Goal: Transaction & Acquisition: Download file/media

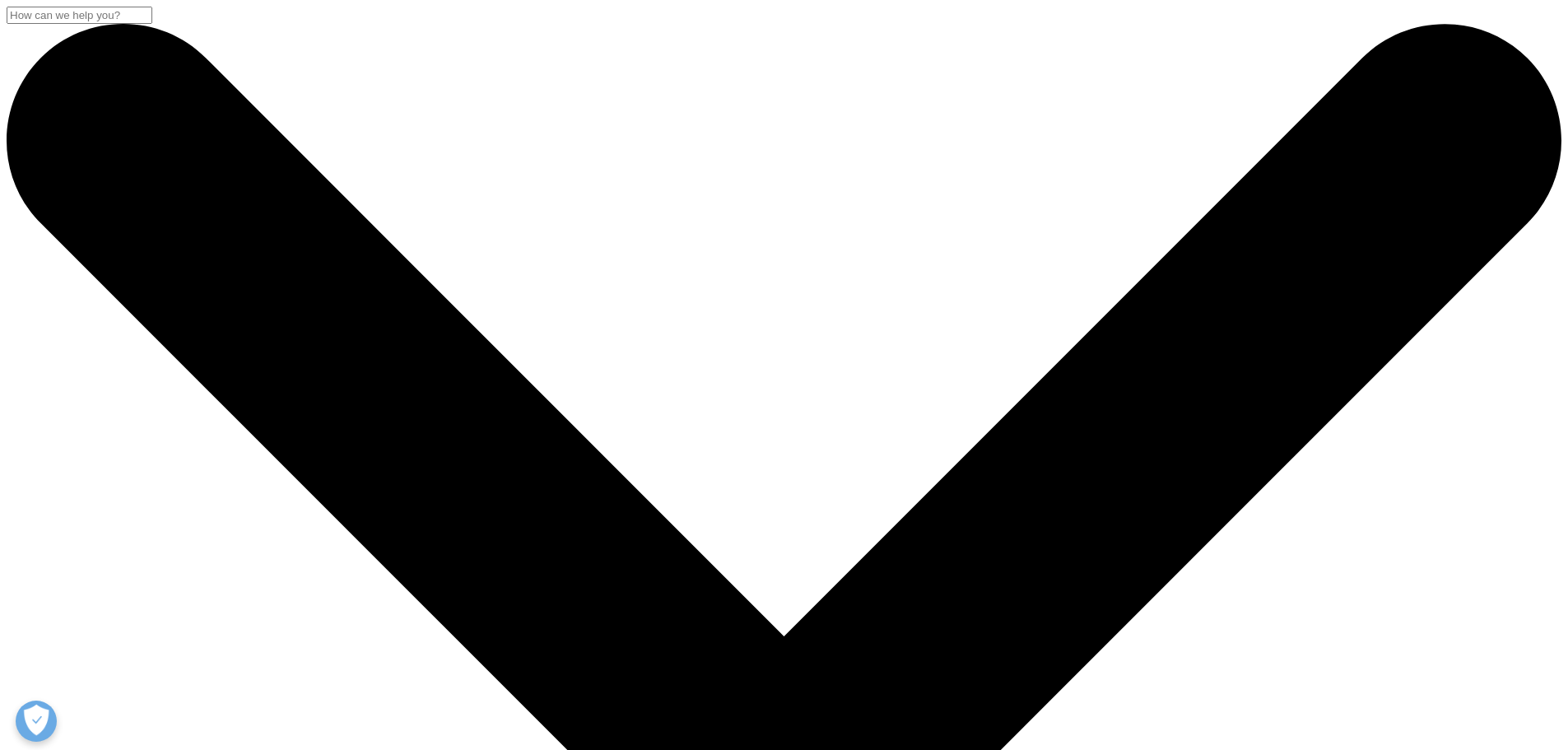
drag, startPoint x: 1093, startPoint y: 226, endPoint x: 1047, endPoint y: 347, distance: 129.4
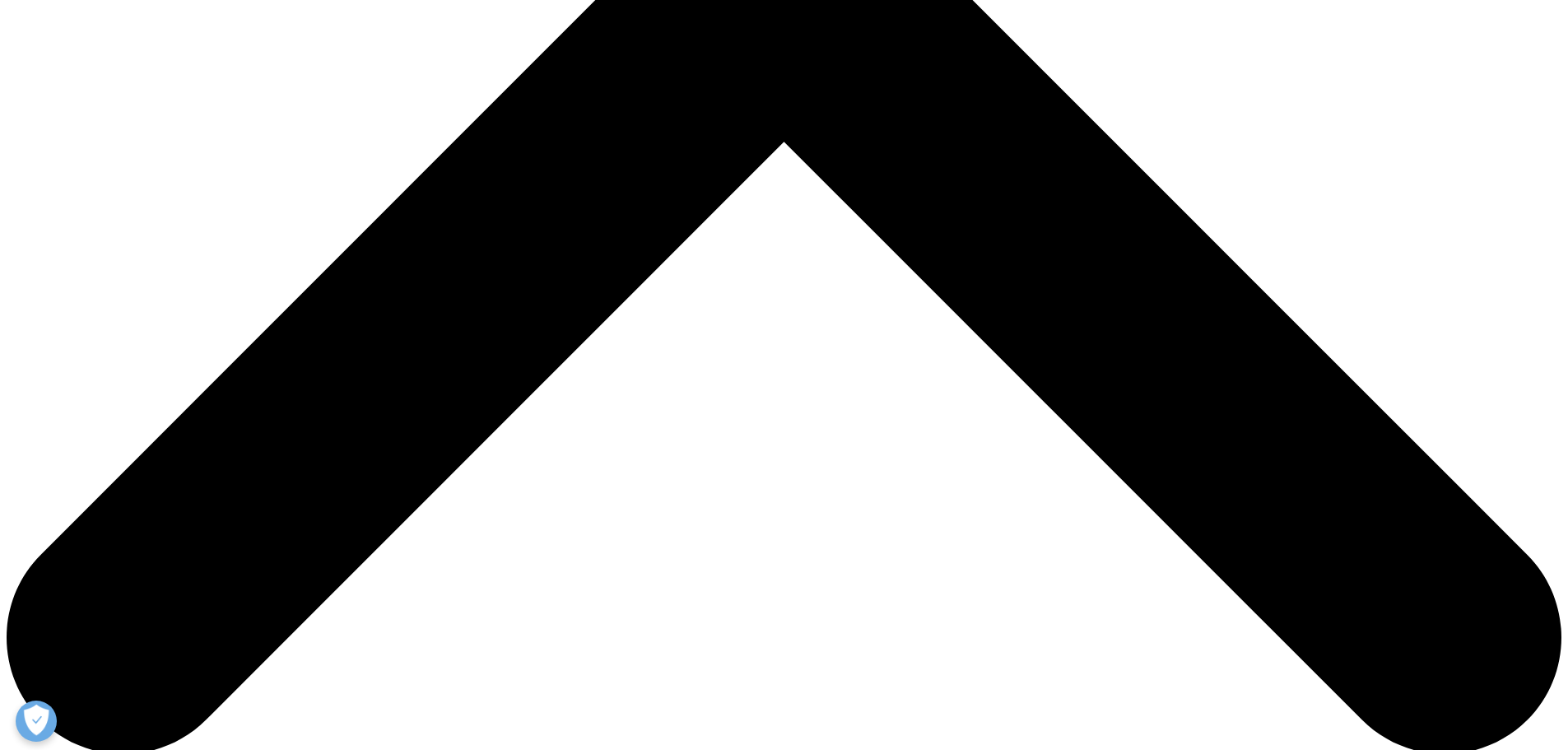
scroll to position [824, 0]
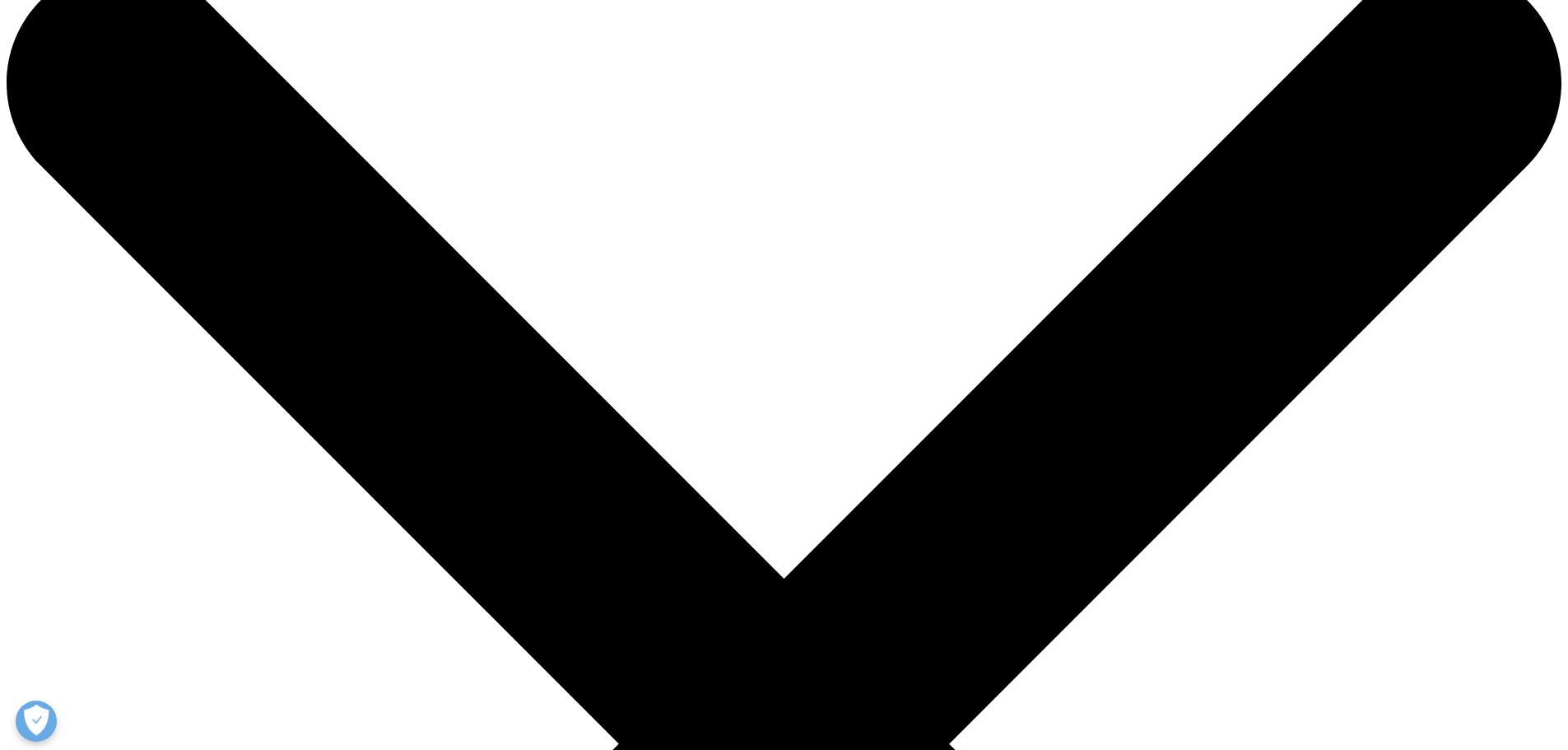
scroll to position [412, 0]
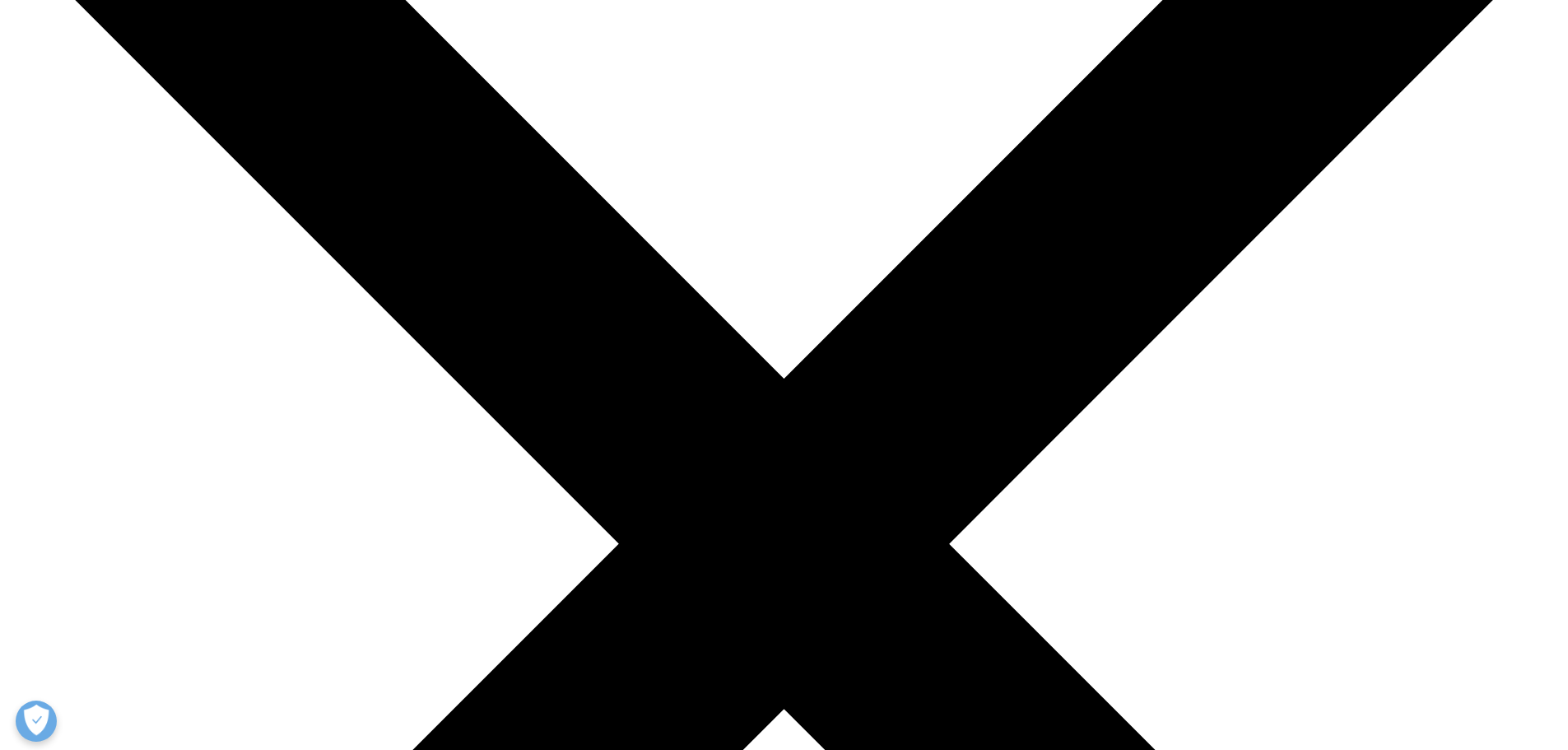
scroll to position [0, 0]
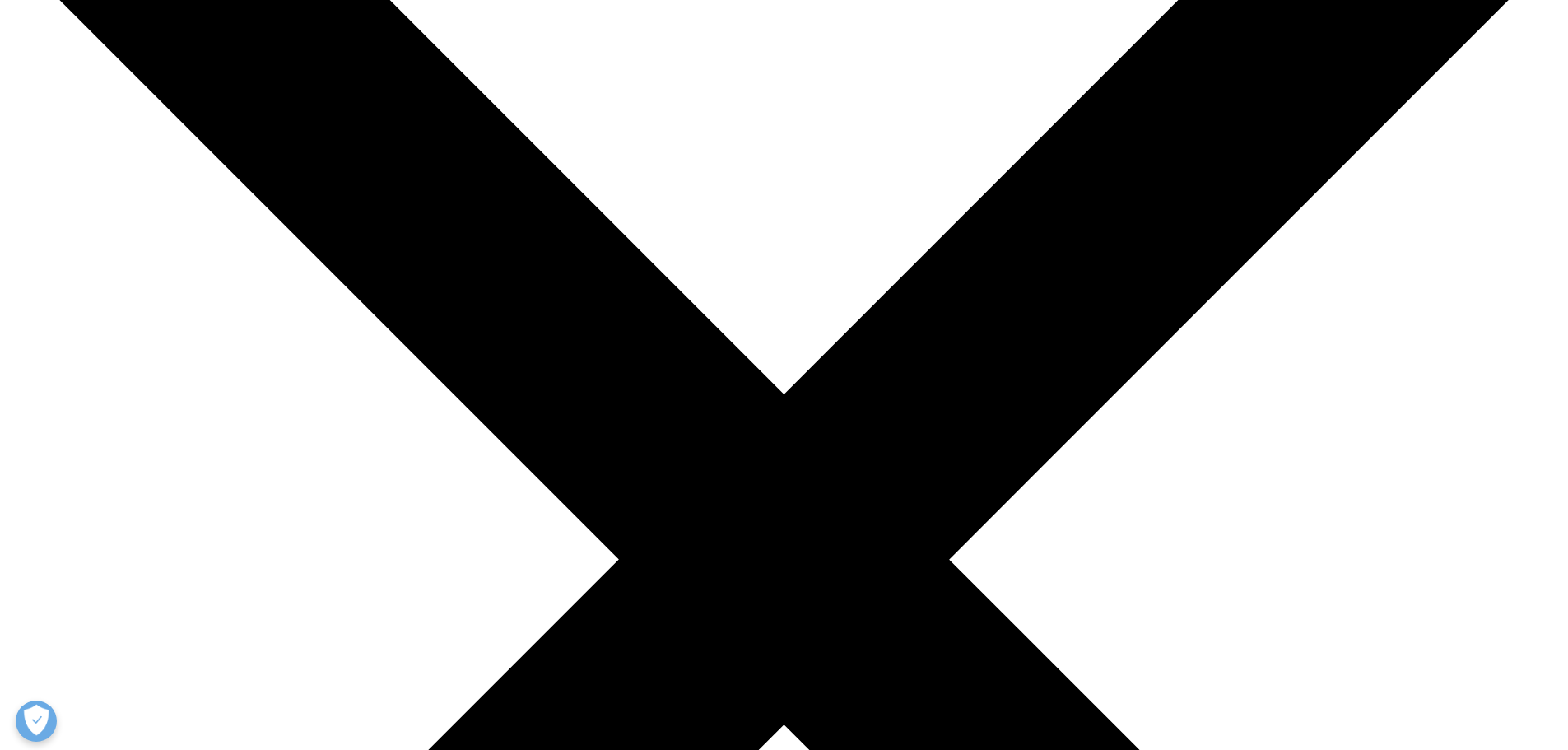
scroll to position [247, 0]
